Goal: Task Accomplishment & Management: Manage account settings

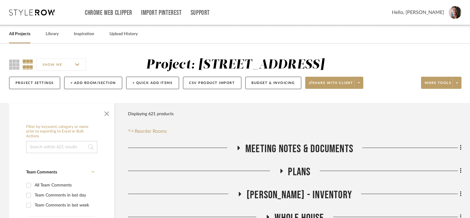
scroll to position [98, 0]
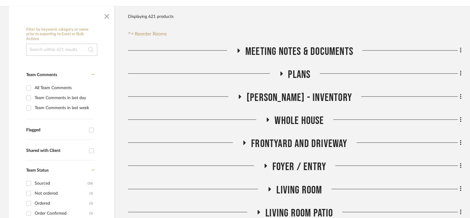
click at [292, 98] on span "[PERSON_NAME] - Inventory" at bounding box center [298, 97] width 105 height 13
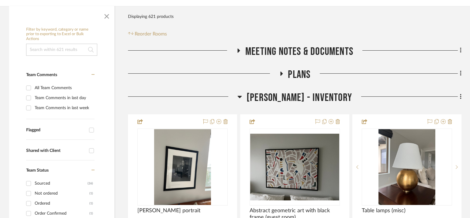
click at [292, 98] on span "[PERSON_NAME] - Inventory" at bounding box center [298, 97] width 105 height 13
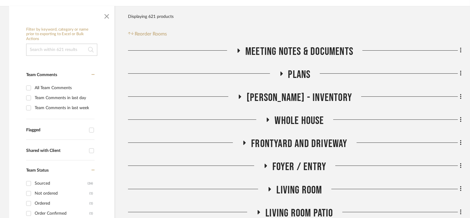
click at [292, 119] on span "Whole House" at bounding box center [298, 121] width 49 height 13
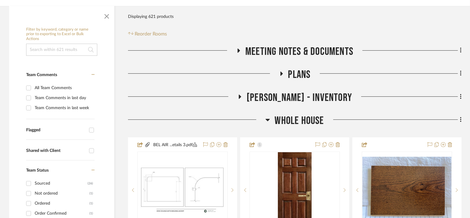
click at [292, 119] on span "Whole House" at bounding box center [298, 121] width 49 height 13
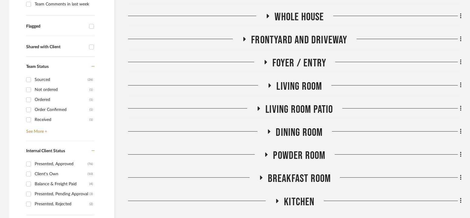
scroll to position [203, 0]
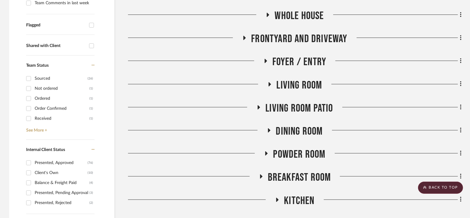
click at [294, 64] on span "Foyer / Entry" at bounding box center [299, 62] width 54 height 13
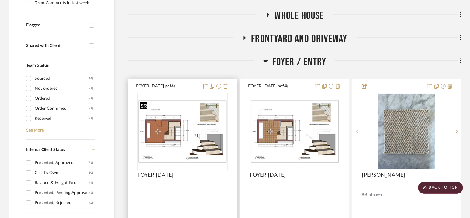
click at [182, 130] on div at bounding box center [182, 131] width 90 height 77
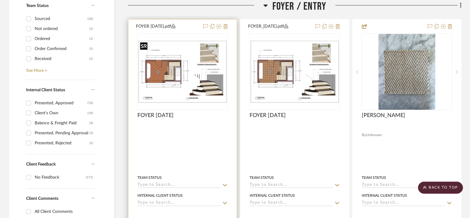
scroll to position [263, 0]
click at [191, 72] on img "0" at bounding box center [182, 71] width 89 height 63
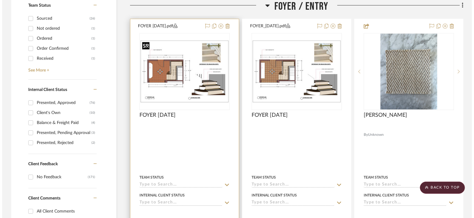
scroll to position [0, 0]
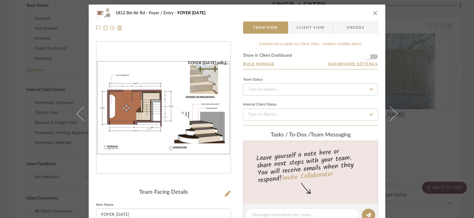
click at [180, 95] on img "0" at bounding box center [163, 107] width 134 height 95
click at [375, 14] on icon "close" at bounding box center [375, 13] width 5 height 5
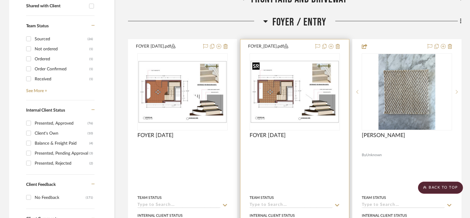
scroll to position [242, 0]
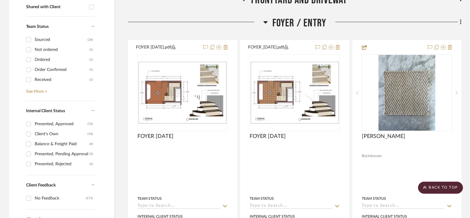
click at [295, 21] on span "Foyer / Entry" at bounding box center [299, 23] width 54 height 13
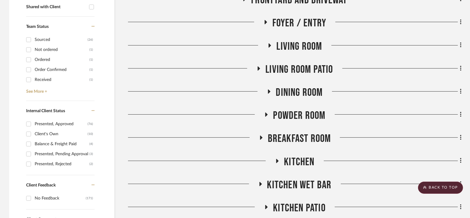
click at [295, 48] on span "Living Room" at bounding box center [299, 46] width 46 height 13
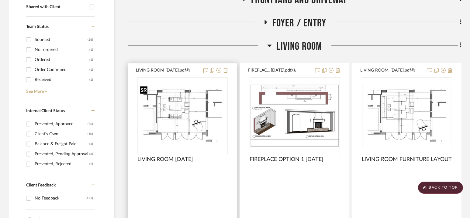
click at [202, 123] on img "0" at bounding box center [182, 115] width 89 height 63
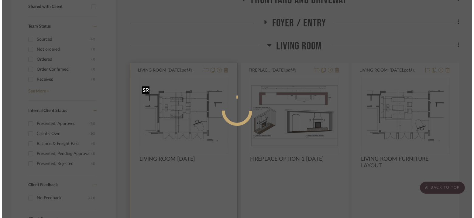
scroll to position [0, 0]
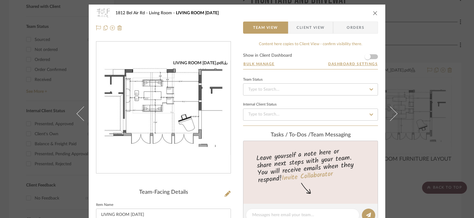
click at [180, 115] on img "0" at bounding box center [163, 107] width 134 height 95
click at [373, 13] on icon "close" at bounding box center [375, 13] width 5 height 5
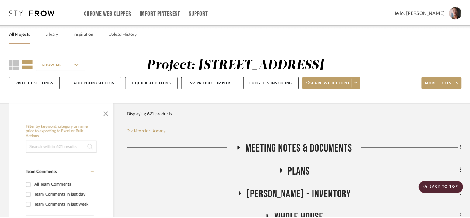
scroll to position [242, 0]
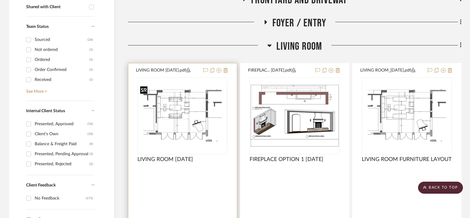
click at [198, 117] on img "0" at bounding box center [182, 115] width 89 height 63
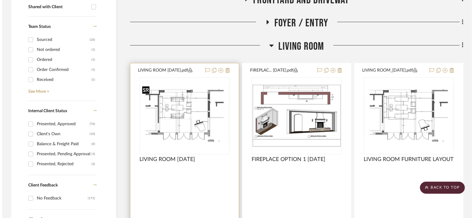
scroll to position [0, 0]
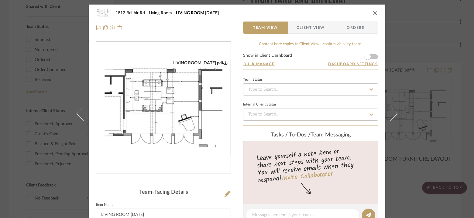
click at [224, 62] on icon "0" at bounding box center [225, 62] width 4 height 4
click at [373, 11] on icon "close" at bounding box center [375, 13] width 5 height 5
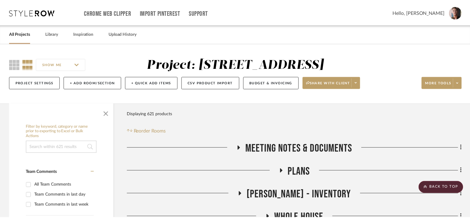
scroll to position [242, 0]
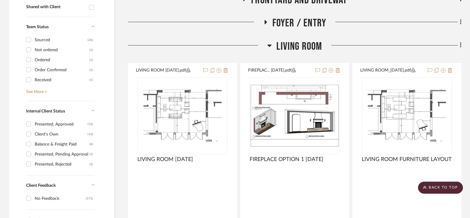
click at [303, 46] on span "Living Room" at bounding box center [299, 46] width 46 height 13
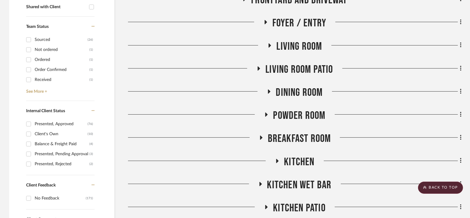
click at [294, 70] on span "Living room Patio" at bounding box center [298, 69] width 67 height 13
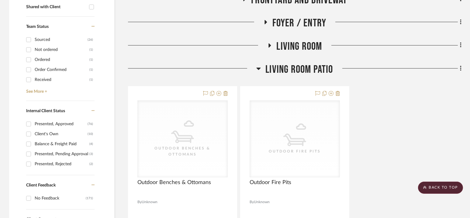
click at [294, 70] on span "Living room Patio" at bounding box center [298, 69] width 67 height 13
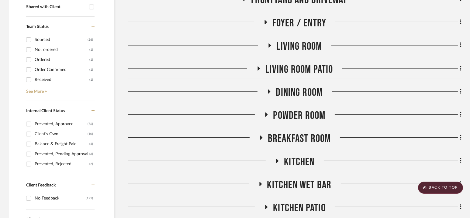
click at [294, 92] on span "Dining Room" at bounding box center [299, 92] width 47 height 13
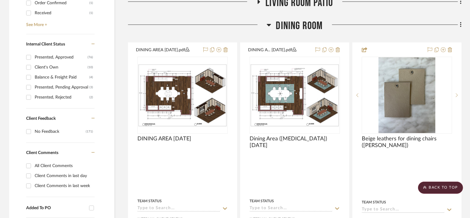
scroll to position [341, 0]
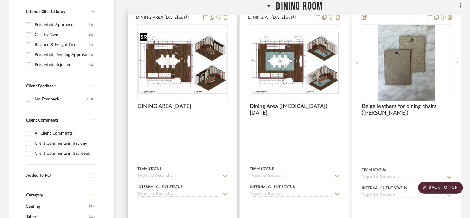
click at [204, 67] on div at bounding box center [182, 62] width 90 height 77
click at [203, 62] on img "0" at bounding box center [182, 63] width 89 height 63
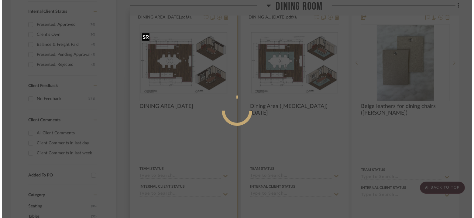
scroll to position [0, 0]
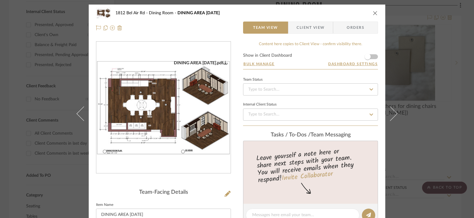
click at [225, 62] on icon "0" at bounding box center [225, 62] width 4 height 4
click at [373, 12] on icon "close" at bounding box center [375, 13] width 5 height 5
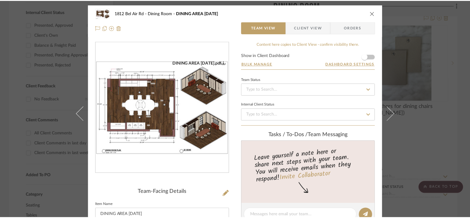
scroll to position [341, 0]
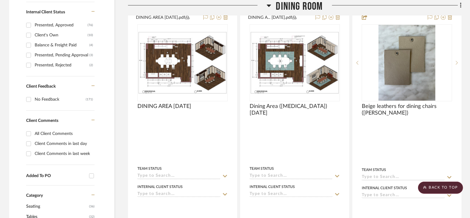
click at [296, 5] on span "Dining Room" at bounding box center [299, 6] width 47 height 13
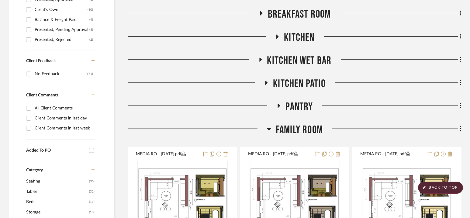
scroll to position [366, 0]
click at [301, 38] on span "Kitchen" at bounding box center [299, 37] width 30 height 13
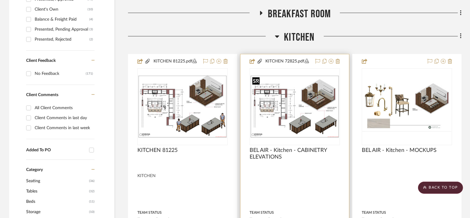
scroll to position [394, 0]
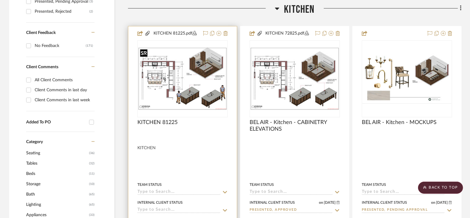
click at [191, 73] on img "0" at bounding box center [182, 78] width 89 height 63
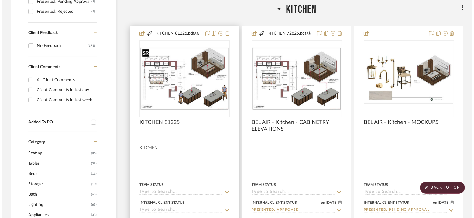
scroll to position [0, 0]
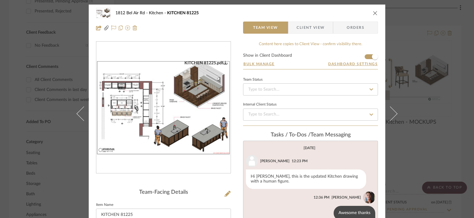
click at [188, 98] on img "0" at bounding box center [163, 107] width 134 height 95
click at [373, 15] on icon "close" at bounding box center [375, 13] width 5 height 5
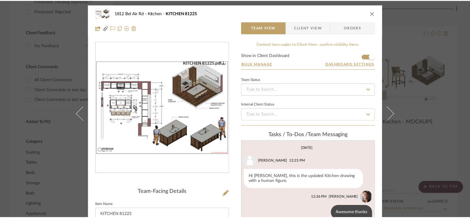
scroll to position [394, 0]
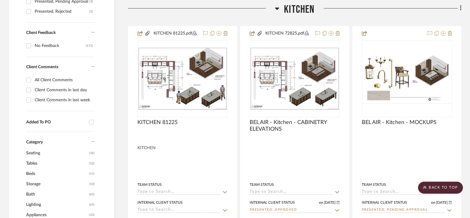
click at [295, 9] on span "Kitchen" at bounding box center [299, 9] width 30 height 13
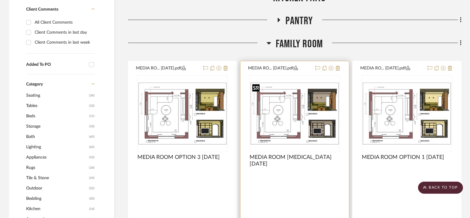
scroll to position [488, 0]
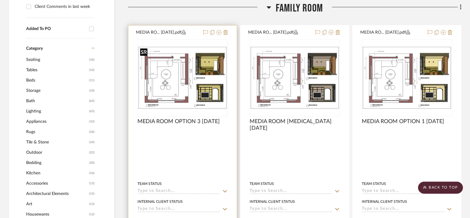
click at [0, 0] on img at bounding box center [0, 0] width 0 height 0
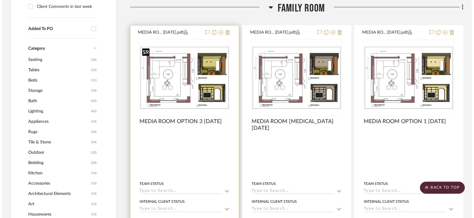
scroll to position [0, 0]
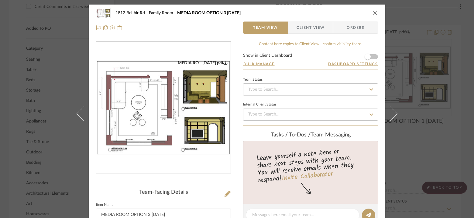
click at [223, 62] on icon "0" at bounding box center [225, 62] width 4 height 4
click at [373, 14] on icon "close" at bounding box center [375, 13] width 5 height 5
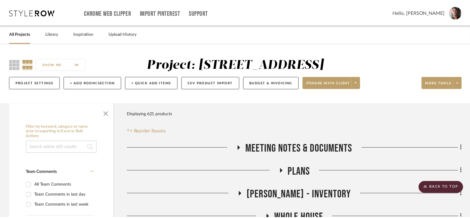
scroll to position [488, 0]
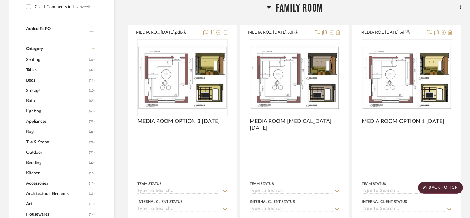
click at [296, 9] on span "Family Room" at bounding box center [299, 8] width 47 height 13
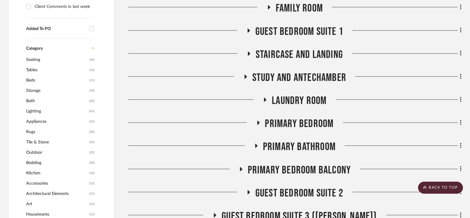
click at [296, 32] on span "Guest Bedroom Suite 1" at bounding box center [299, 31] width 88 height 13
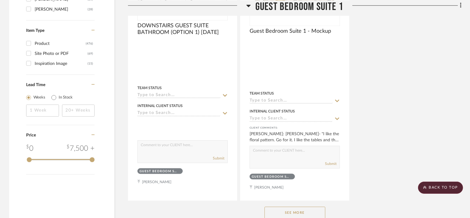
scroll to position [1152, 0]
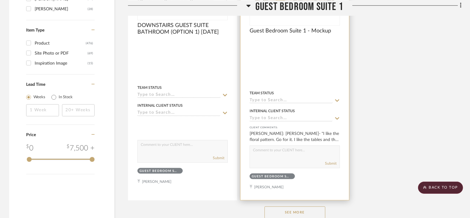
click at [294, 208] on button "See More" at bounding box center [294, 213] width 61 height 12
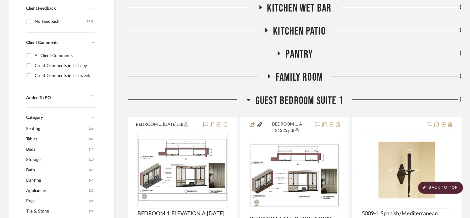
scroll to position [389, 0]
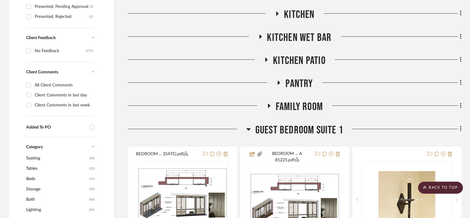
click at [294, 133] on span "Guest Bedroom Suite 1" at bounding box center [299, 130] width 88 height 13
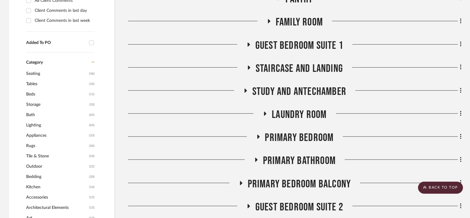
scroll to position [475, 0]
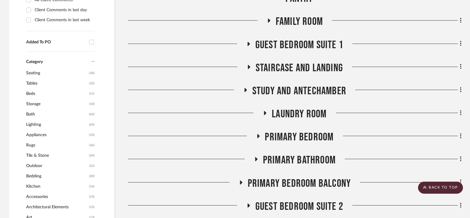
click at [302, 42] on span "Guest Bedroom Suite 1" at bounding box center [299, 45] width 88 height 13
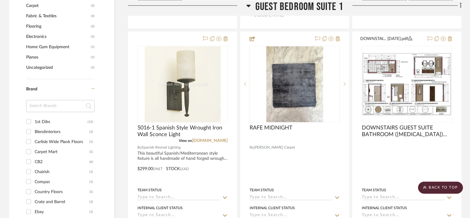
scroll to position [781, 0]
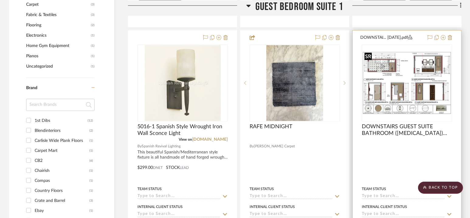
click at [0, 0] on img at bounding box center [0, 0] width 0 height 0
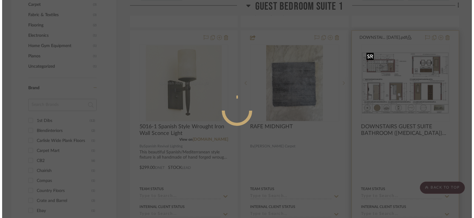
scroll to position [0, 0]
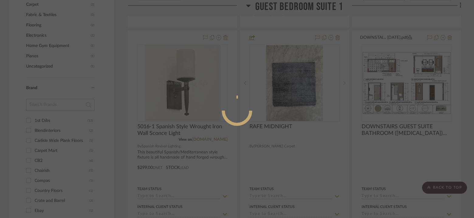
click at [239, 30] on mat-dialog-content at bounding box center [236, 136] width 91 height 262
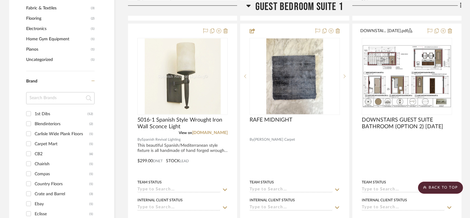
scroll to position [787, 0]
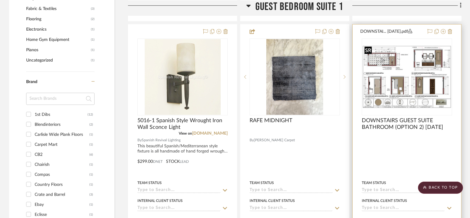
click at [0, 0] on img at bounding box center [0, 0] width 0 height 0
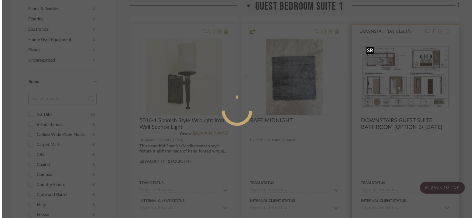
scroll to position [0, 0]
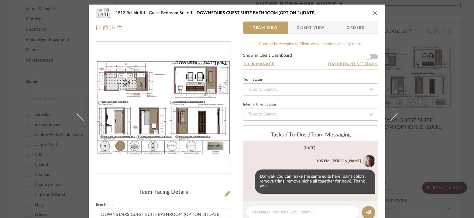
click at [223, 62] on icon "0" at bounding box center [225, 62] width 4 height 4
click at [373, 11] on icon "close" at bounding box center [375, 13] width 5 height 5
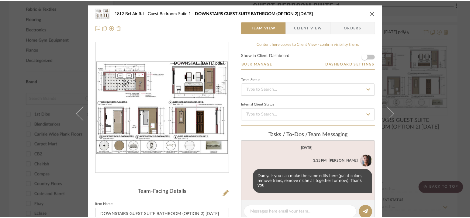
scroll to position [787, 0]
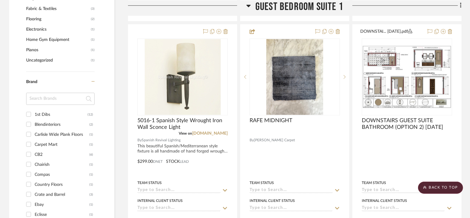
click at [279, 8] on span "Guest Bedroom Suite 1" at bounding box center [299, 6] width 88 height 13
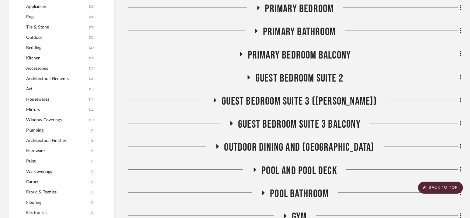
scroll to position [624, 0]
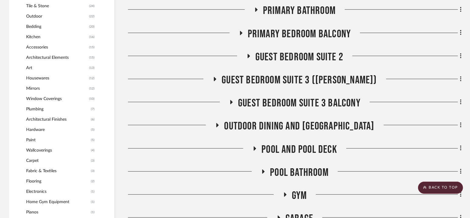
click at [299, 53] on span "Guest Bedroom Suite 2" at bounding box center [299, 57] width 88 height 13
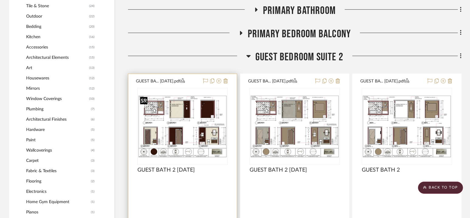
click at [0, 0] on img at bounding box center [0, 0] width 0 height 0
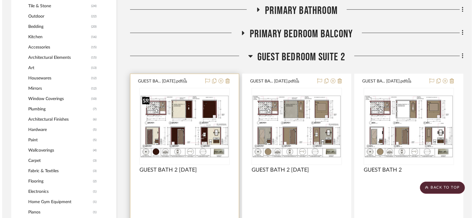
scroll to position [0, 0]
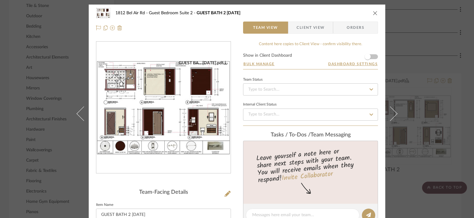
click at [224, 62] on icon "0" at bounding box center [225, 62] width 4 height 4
click at [375, 13] on icon "close" at bounding box center [375, 13] width 5 height 5
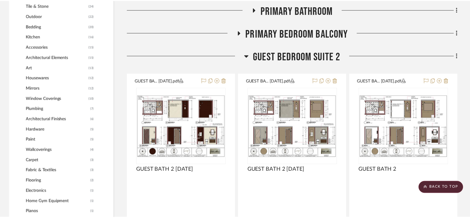
scroll to position [624, 0]
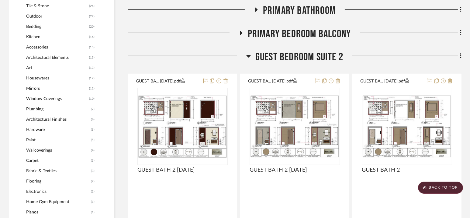
click at [300, 59] on span "Guest Bedroom Suite 2" at bounding box center [299, 57] width 88 height 13
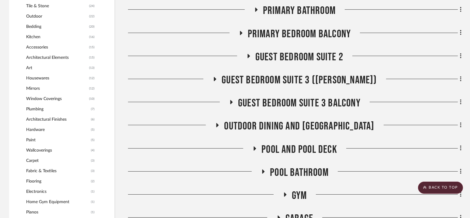
click at [300, 80] on span "Guest Bedroom Suite 3 (Churchill)" at bounding box center [299, 80] width 155 height 13
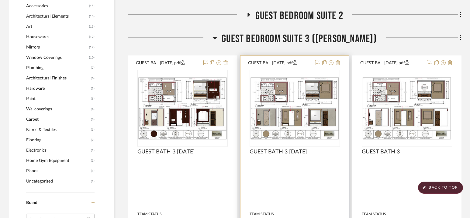
scroll to position [667, 0]
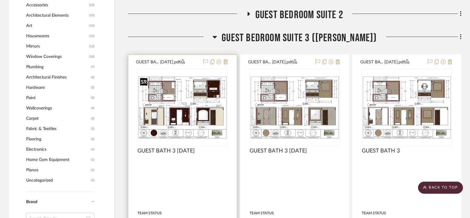
click at [179, 103] on img "0" at bounding box center [182, 107] width 89 height 63
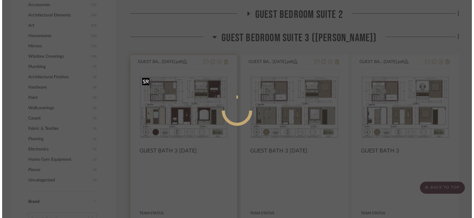
scroll to position [0, 0]
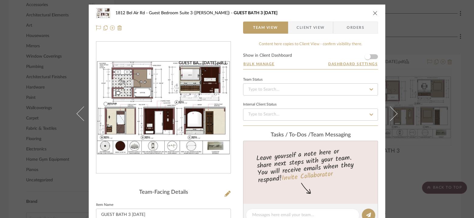
click at [220, 63] on div "GUEST BA... 9.27.25.pdf" at bounding box center [203, 62] width 49 height 5
click at [375, 13] on icon "close" at bounding box center [375, 13] width 5 height 5
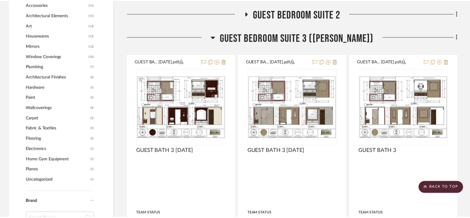
scroll to position [667, 0]
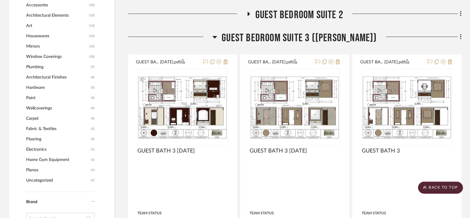
click at [296, 36] on span "Guest Bedroom Suite 3 (Churchill)" at bounding box center [299, 38] width 155 height 13
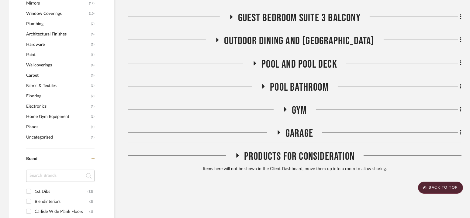
scroll to position [721, 0]
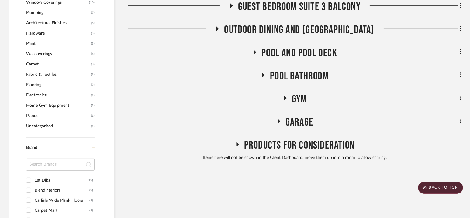
click at [298, 51] on span "Pool and Pool Deck" at bounding box center [299, 53] width 76 height 13
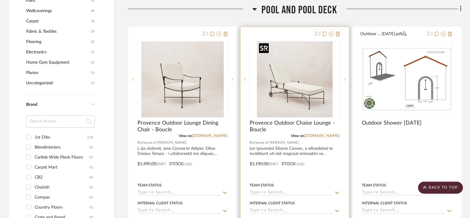
scroll to position [787, 0]
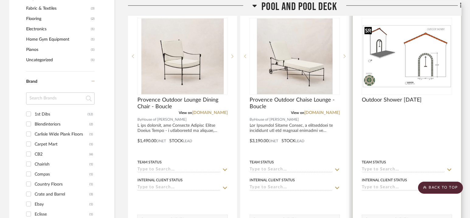
click at [0, 0] on img at bounding box center [0, 0] width 0 height 0
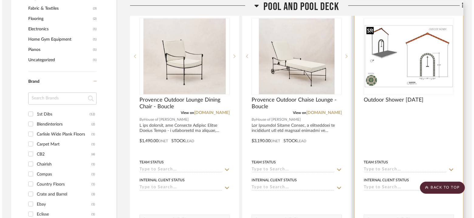
scroll to position [0, 0]
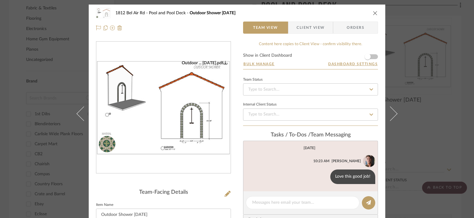
click at [223, 62] on icon "0" at bounding box center [225, 62] width 4 height 4
click at [373, 12] on button "close" at bounding box center [375, 12] width 5 height 5
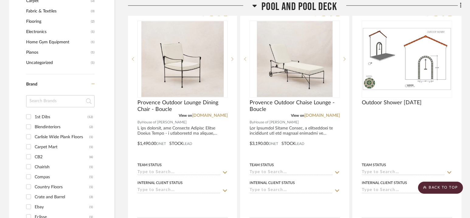
scroll to position [690, 0]
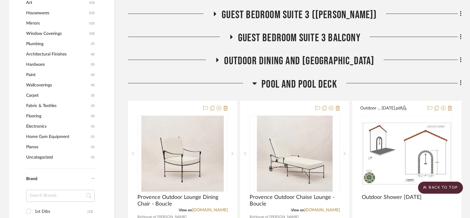
click at [294, 85] on span "Pool and Pool Deck" at bounding box center [299, 84] width 76 height 13
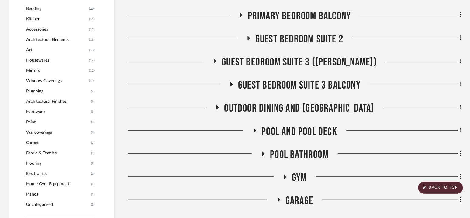
scroll to position [643, 0]
click at [294, 61] on span "Guest Bedroom Suite 3 (Churchill)" at bounding box center [299, 62] width 155 height 13
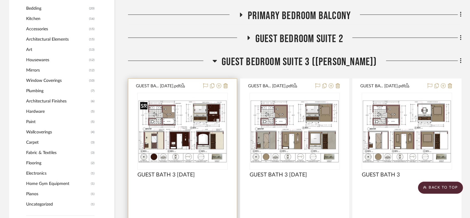
click at [0, 0] on img at bounding box center [0, 0] width 0 height 0
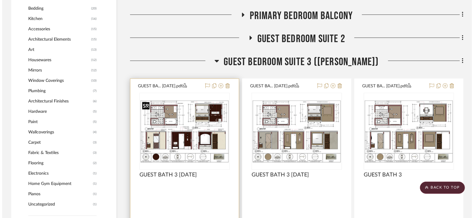
scroll to position [0, 0]
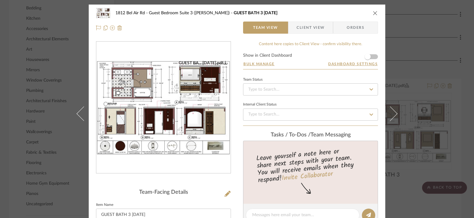
click at [224, 62] on icon "0" at bounding box center [225, 62] width 4 height 4
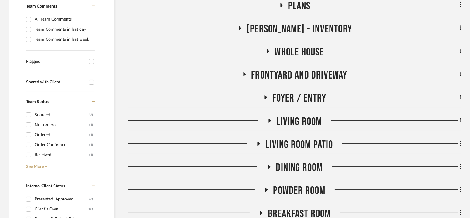
scroll to position [169, 0]
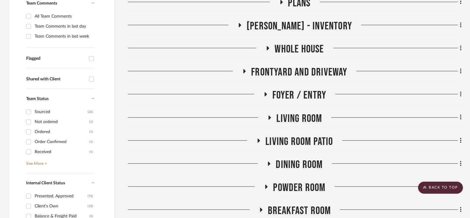
click at [296, 120] on span "Living Room" at bounding box center [299, 118] width 46 height 13
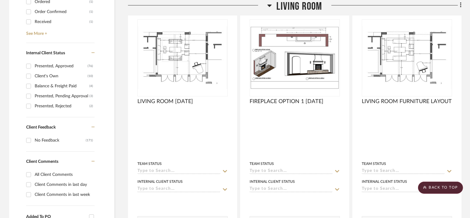
scroll to position [300, 0]
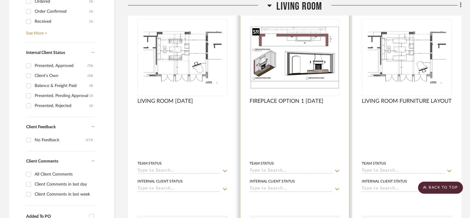
click at [302, 51] on img "0" at bounding box center [294, 57] width 89 height 63
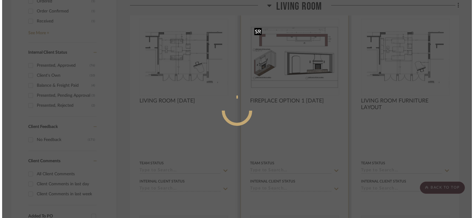
scroll to position [0, 0]
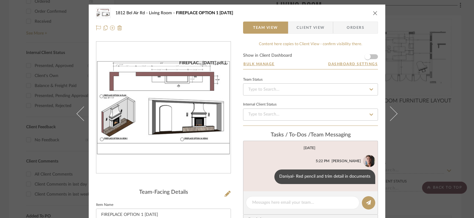
click at [223, 62] on icon "0" at bounding box center [225, 62] width 4 height 4
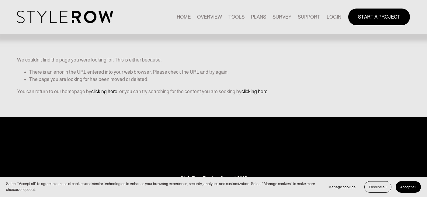
click at [71, 15] on img at bounding box center [65, 17] width 96 height 12
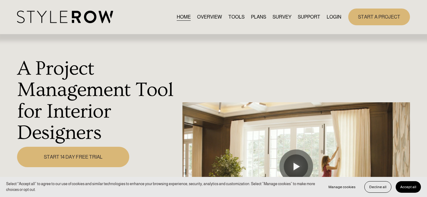
click at [328, 15] on link "LOGIN" at bounding box center [333, 17] width 15 height 8
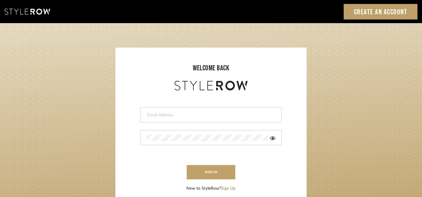
click at [213, 114] on input "email" at bounding box center [210, 115] width 127 height 6
type input "[PERSON_NAME][EMAIL_ADDRESS][DOMAIN_NAME]"
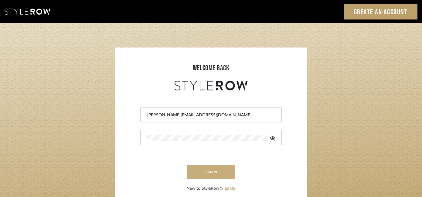
click at [217, 172] on button "sign in" at bounding box center [211, 172] width 49 height 14
click at [190, 110] on div "[PERSON_NAME][EMAIL_ADDRESS][DOMAIN_NAME]" at bounding box center [211, 114] width 142 height 15
click at [147, 115] on input "[PERSON_NAME][EMAIL_ADDRESS][DOMAIN_NAME]" at bounding box center [210, 115] width 127 height 6
click at [211, 182] on form "[PERSON_NAME][EMAIL_ADDRESS][DOMAIN_NAME] Error occurred sign in New to StyleRo…" at bounding box center [211, 142] width 179 height 100
click at [212, 175] on button "sign in" at bounding box center [211, 172] width 49 height 14
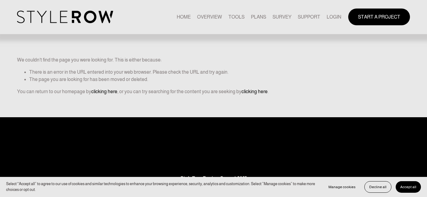
click at [333, 19] on link "LOGIN" at bounding box center [333, 17] width 15 height 8
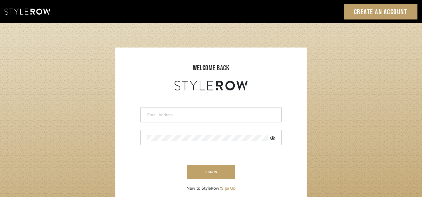
click at [211, 119] on div at bounding box center [211, 114] width 142 height 15
type input "[PERSON_NAME][EMAIL_ADDRESS][DOMAIN_NAME]"
click at [211, 181] on form "[PERSON_NAME][EMAIL_ADDRESS][DOMAIN_NAME] Error occurred sign in New to StyleRo…" at bounding box center [211, 142] width 179 height 100
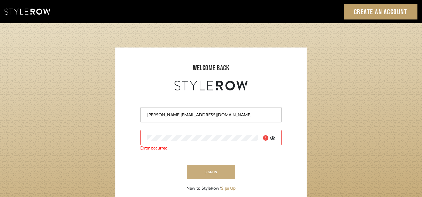
click at [214, 175] on button "sign in" at bounding box center [211, 172] width 49 height 14
click at [271, 137] on icon at bounding box center [272, 138] width 5 height 5
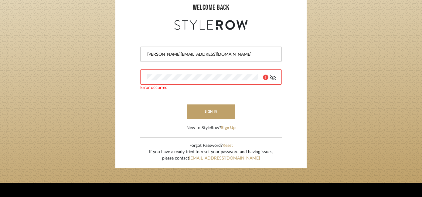
scroll to position [61, 0]
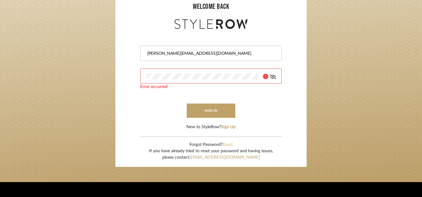
click at [230, 143] on button "Reset" at bounding box center [228, 144] width 10 height 6
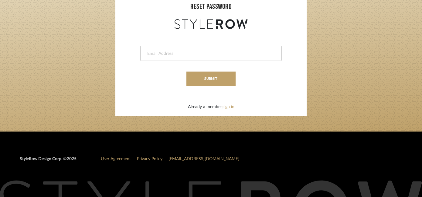
click at [187, 48] on div at bounding box center [211, 53] width 142 height 15
type input "[PERSON_NAME][EMAIL_ADDRESS][DOMAIN_NAME]"
click at [220, 89] on div "julien@interiorparticulier.com submit Already a member, sign in" at bounding box center [211, 70] width 179 height 80
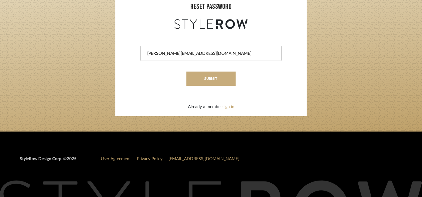
click at [215, 79] on button "submit" at bounding box center [211, 78] width 49 height 14
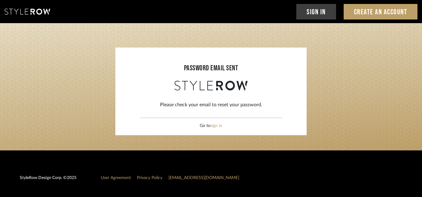
click at [314, 12] on link "Sign In" at bounding box center [317, 11] width 40 height 15
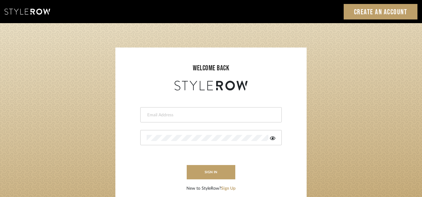
click at [190, 115] on input "email" at bounding box center [210, 115] width 127 height 6
type input "[PERSON_NAME][EMAIL_ADDRESS][DOMAIN_NAME]"
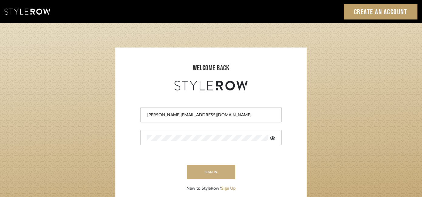
click at [213, 171] on button "sign in" at bounding box center [211, 172] width 49 height 14
click at [205, 171] on button "sign in" at bounding box center [211, 172] width 49 height 14
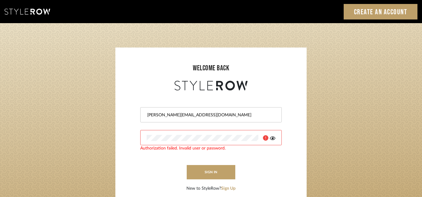
click at [266, 160] on form "julien@interiorparticulier.com Authorization failed. Invalid user or password. …" at bounding box center [211, 142] width 179 height 100
click at [220, 165] on button "sign in" at bounding box center [211, 172] width 49 height 14
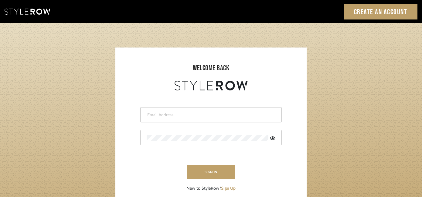
click at [190, 109] on div at bounding box center [211, 114] width 142 height 15
type input "[PERSON_NAME][EMAIL_ADDRESS][DOMAIN_NAME]"
click at [306, 160] on sr-login "welcome back [PERSON_NAME][EMAIL_ADDRESS][DOMAIN_NAME] Error occurred sign in N…" at bounding box center [210, 137] width 191 height 180
click at [273, 138] on icon at bounding box center [272, 138] width 5 height 4
click at [158, 171] on form "[PERSON_NAME][EMAIL_ADDRESS][DOMAIN_NAME] Error occurred sign in New to StyleRo…" at bounding box center [211, 142] width 179 height 100
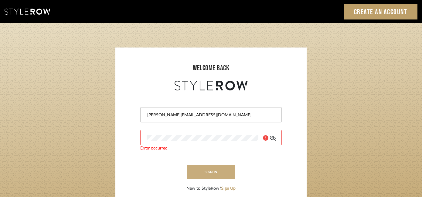
click at [205, 170] on button "sign in" at bounding box center [211, 172] width 49 height 14
